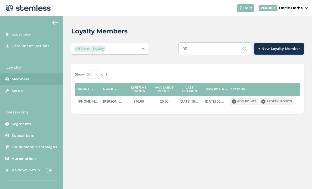
type input "9"
click at [217, 54] on input "text" at bounding box center [215, 48] width 72 height 13
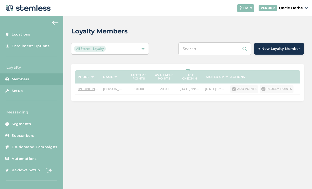
click at [209, 50] on input "text" at bounding box center [215, 48] width 72 height 13
click at [207, 48] on input "text" at bounding box center [215, 48] width 72 height 13
click at [208, 48] on input "text" at bounding box center [215, 48] width 72 height 13
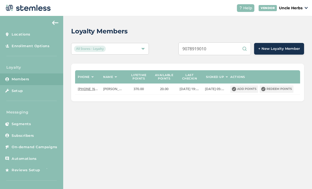
type input "9078919010"
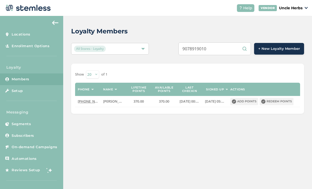
click at [226, 51] on input "9078919010" at bounding box center [215, 48] width 72 height 13
click at [225, 54] on input "9078919010" at bounding box center [215, 48] width 72 height 13
click at [223, 53] on input "9078919010" at bounding box center [215, 48] width 72 height 13
click at [220, 49] on input "text" at bounding box center [215, 48] width 72 height 13
click at [222, 49] on input "text" at bounding box center [215, 48] width 72 height 13
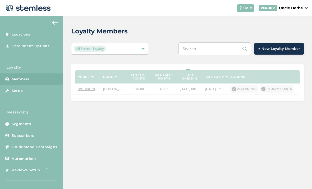
paste input "9076020242"
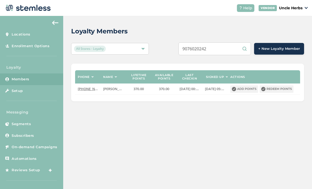
click at [237, 46] on input "9076020242" at bounding box center [215, 48] width 72 height 13
type input "9076020242"
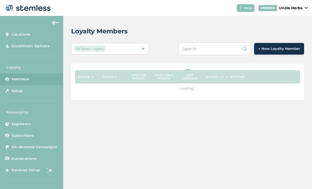
click at [214, 49] on input "text" at bounding box center [215, 48] width 72 height 13
click at [214, 47] on input "text" at bounding box center [215, 48] width 72 height 13
click at [213, 45] on input "text" at bounding box center [215, 48] width 72 height 13
paste input "9076020242"
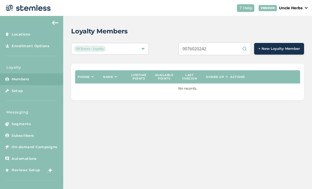
type input "9076020242"
